Goal: Information Seeking & Learning: Learn about a topic

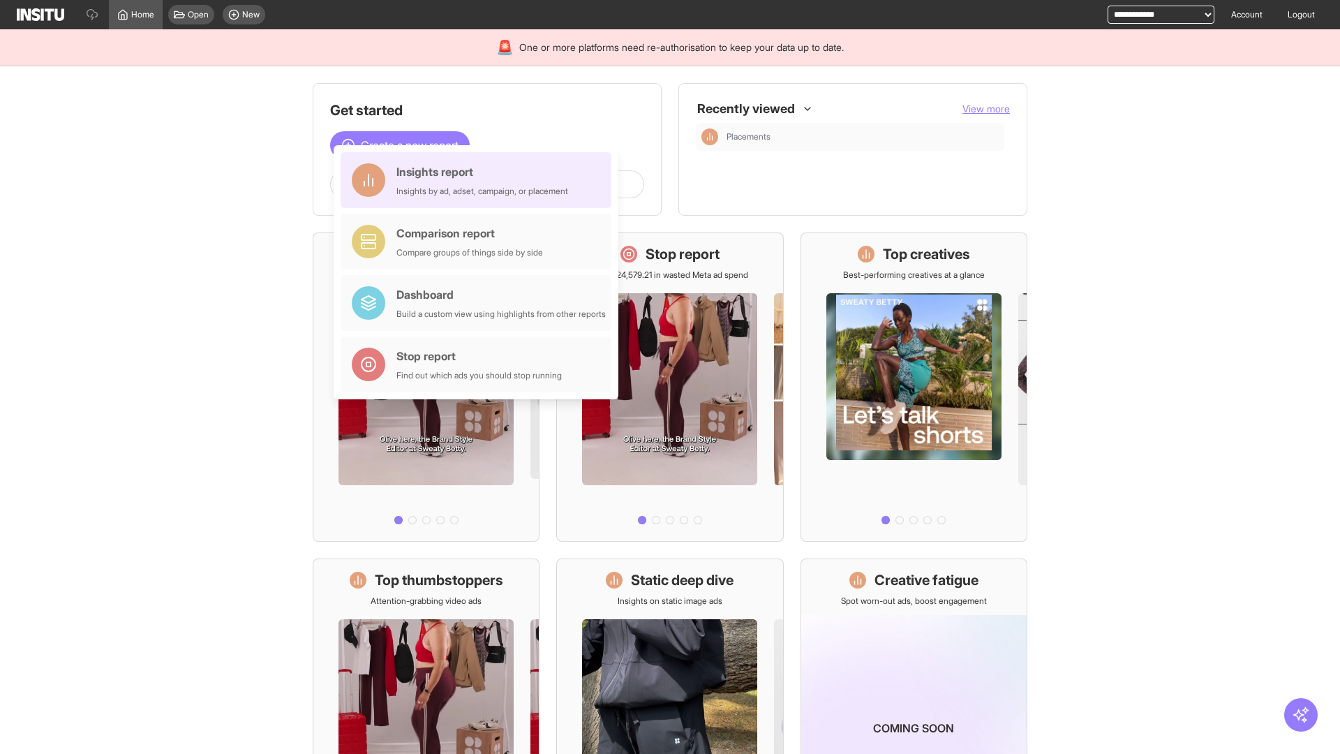
click at [479, 180] on div "Insights report Insights by ad, adset, campaign, or placement" at bounding box center [482, 179] width 172 height 33
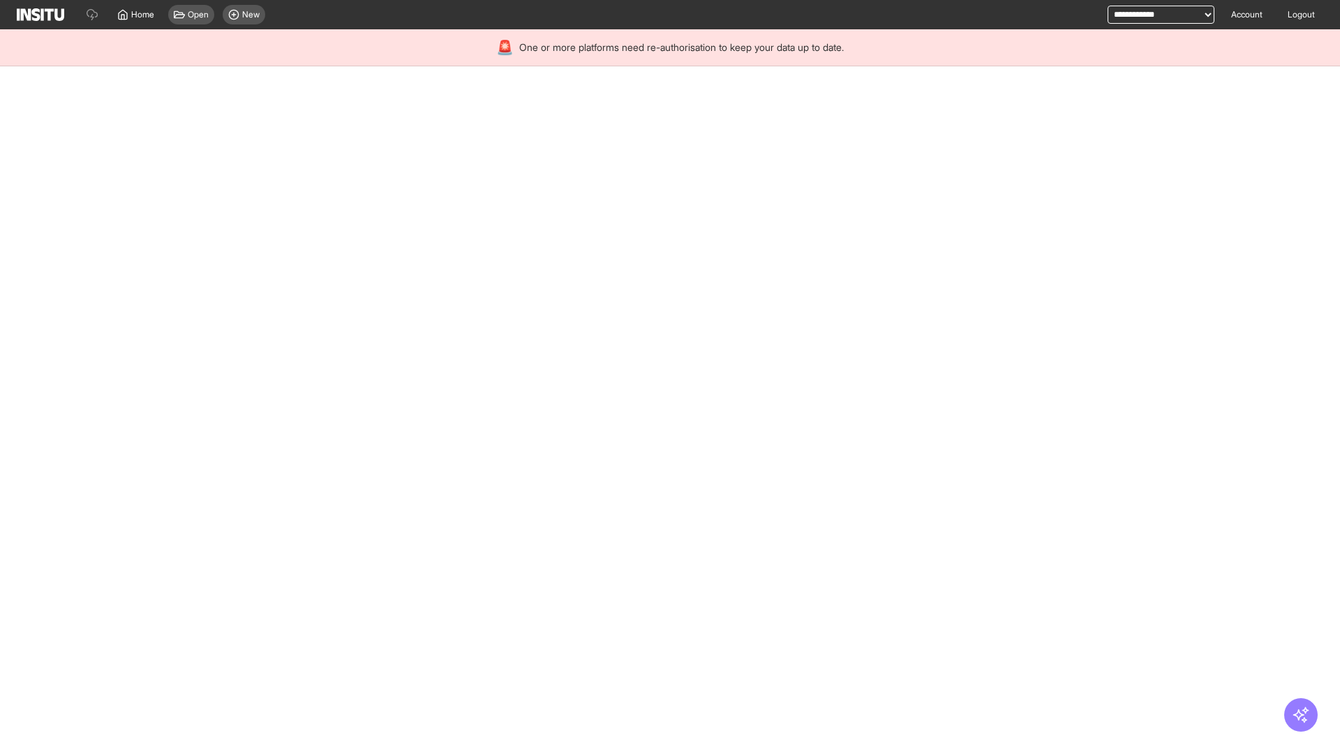
select select "**"
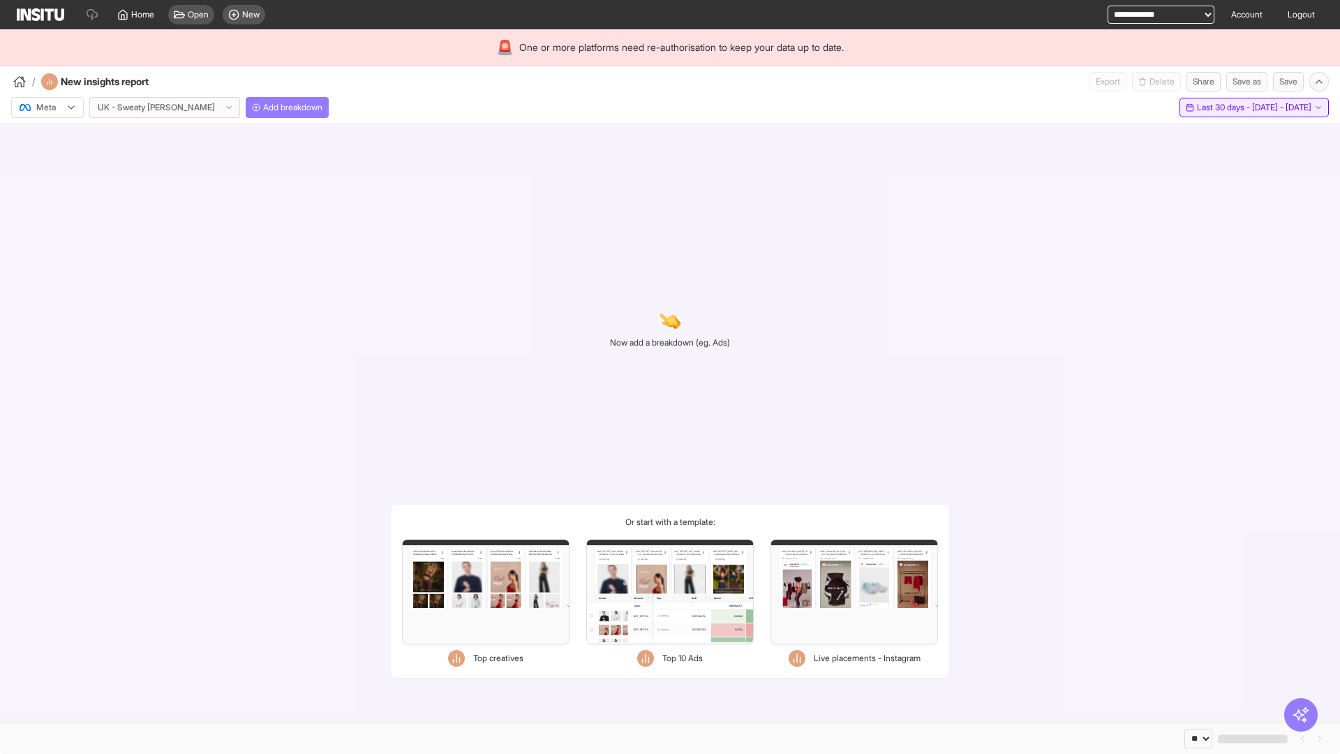
click at [1222, 107] on span "Last 30 days - [DATE] - [DATE]" at bounding box center [1254, 107] width 114 height 11
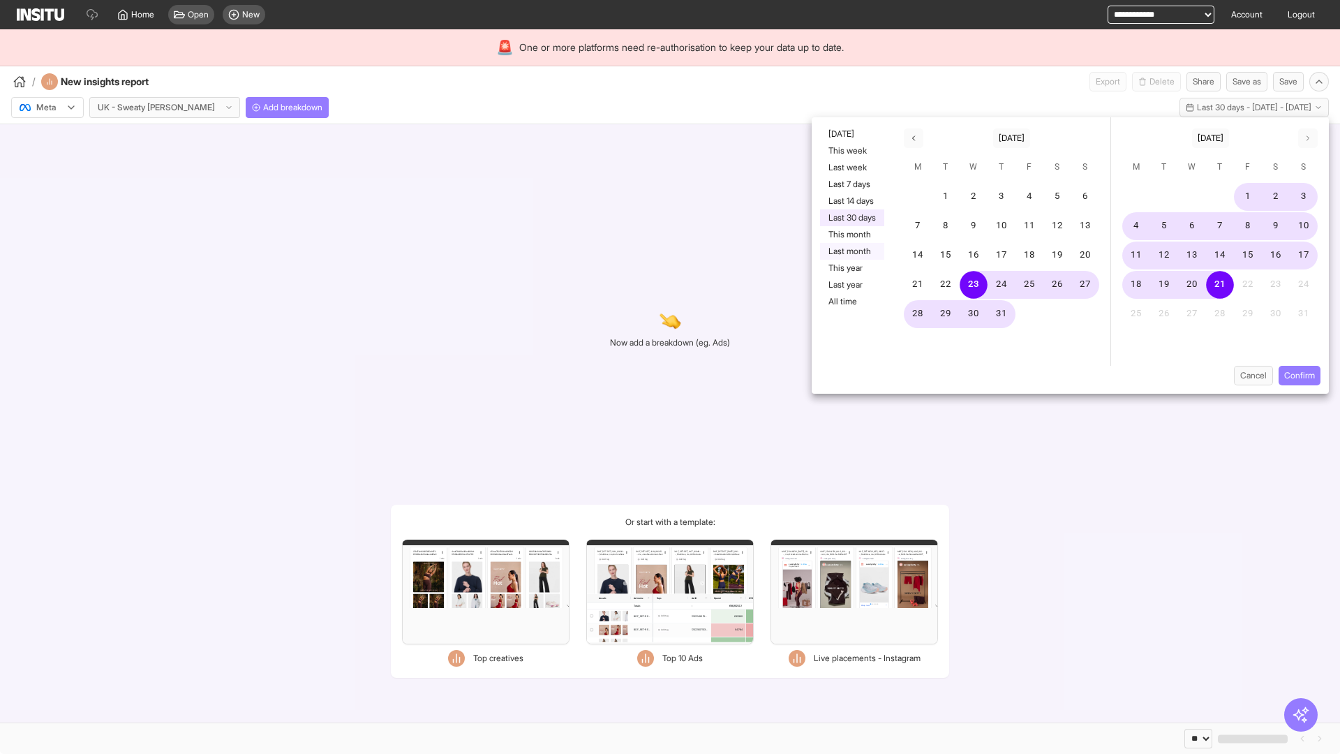
click at [851, 251] on button "Last month" at bounding box center [852, 251] width 64 height 17
